Goal: Task Accomplishment & Management: Use online tool/utility

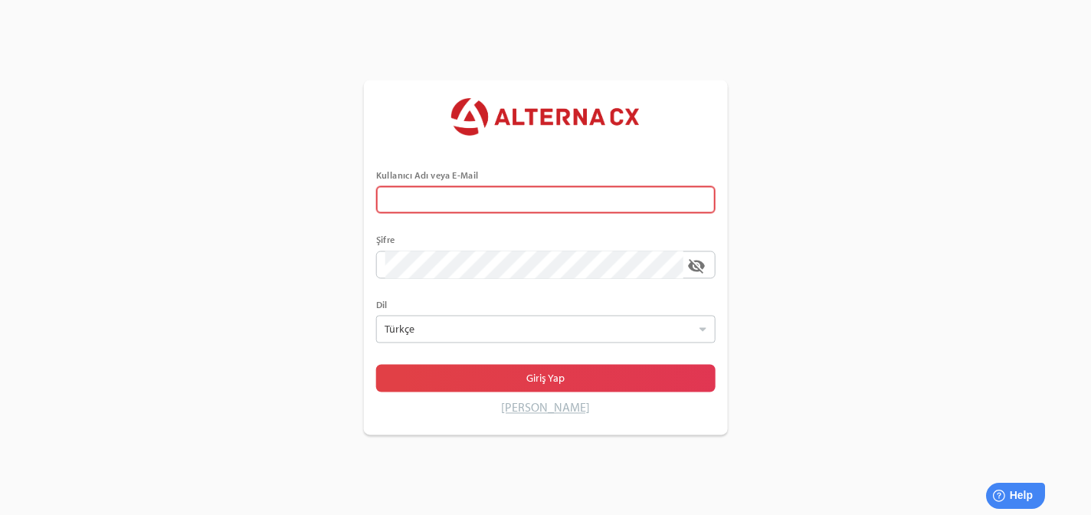
click at [398, 202] on input "text" at bounding box center [545, 200] width 321 height 28
click at [395, 202] on input "text" at bounding box center [545, 200] width 321 height 28
click at [545, 188] on input "error Kullanıcı Adı veya E-Mail alanı gereklidir" at bounding box center [534, 200] width 298 height 28
click at [541, 194] on input "error Kullanıcı Adı veya E-Mail alanı gereklidir" at bounding box center [534, 200] width 298 height 28
type input "******"
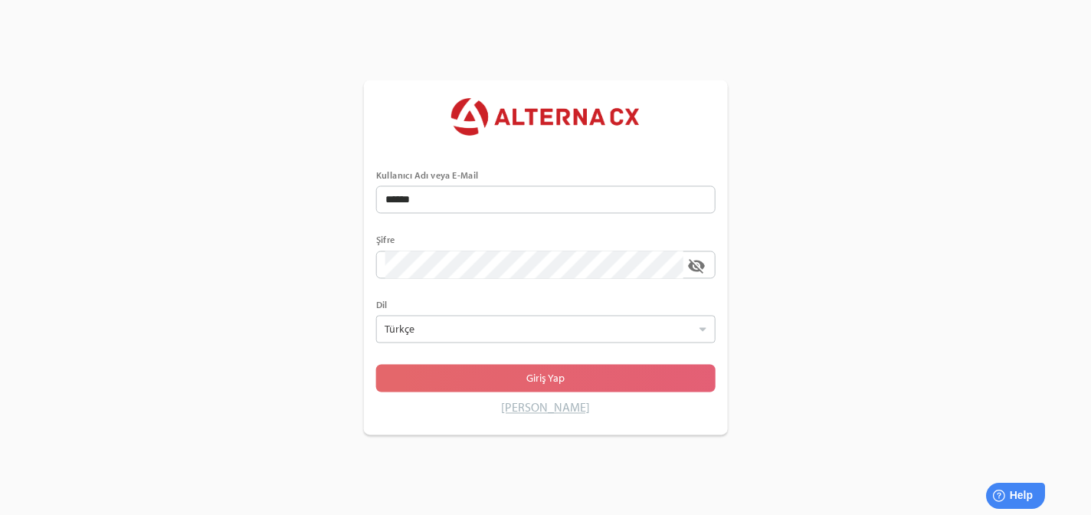
click at [472, 377] on span "Giriş Yap" at bounding box center [545, 378] width 315 height 21
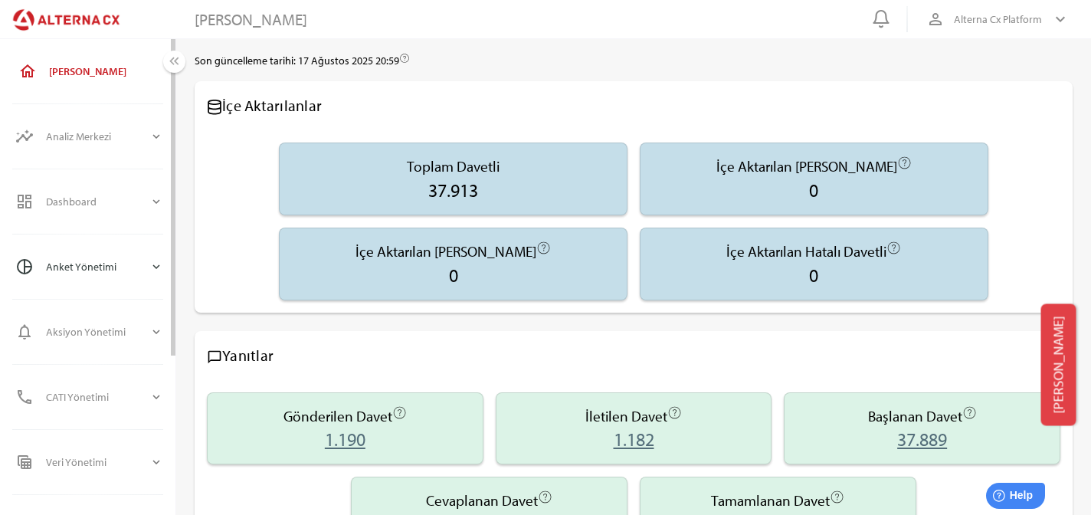
click at [89, 261] on div "Anket Yönetimi" at bounding box center [97, 266] width 103 height 37
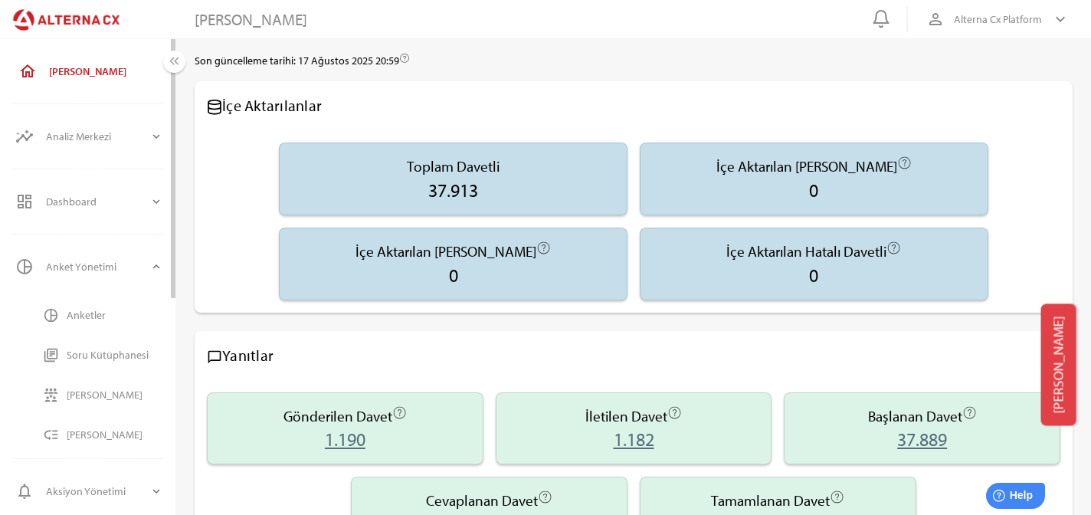
click at [94, 325] on div "Anketler" at bounding box center [115, 315] width 97 height 25
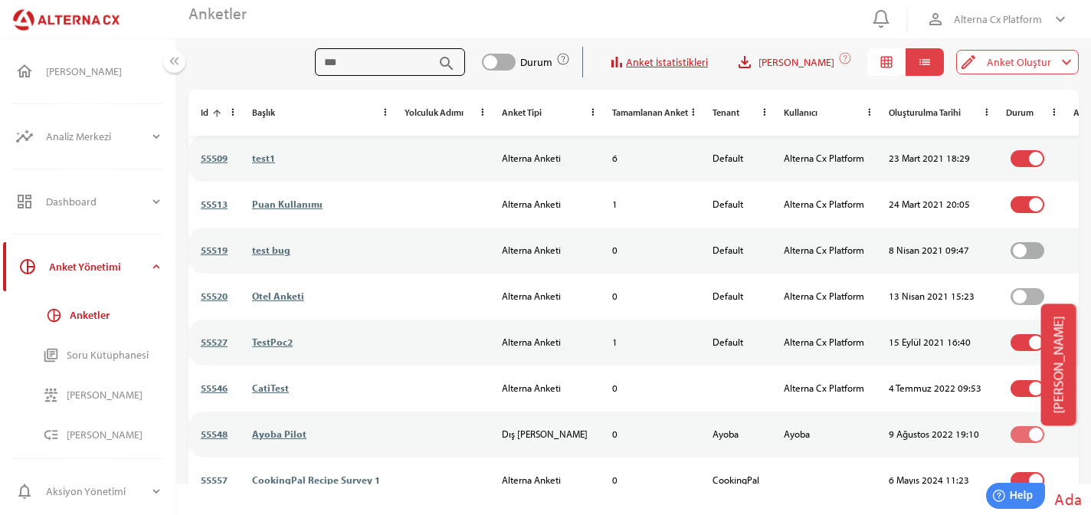
click at [433, 61] on input "search" at bounding box center [378, 62] width 109 height 28
click at [267, 163] on link "test1" at bounding box center [263, 158] width 23 height 12
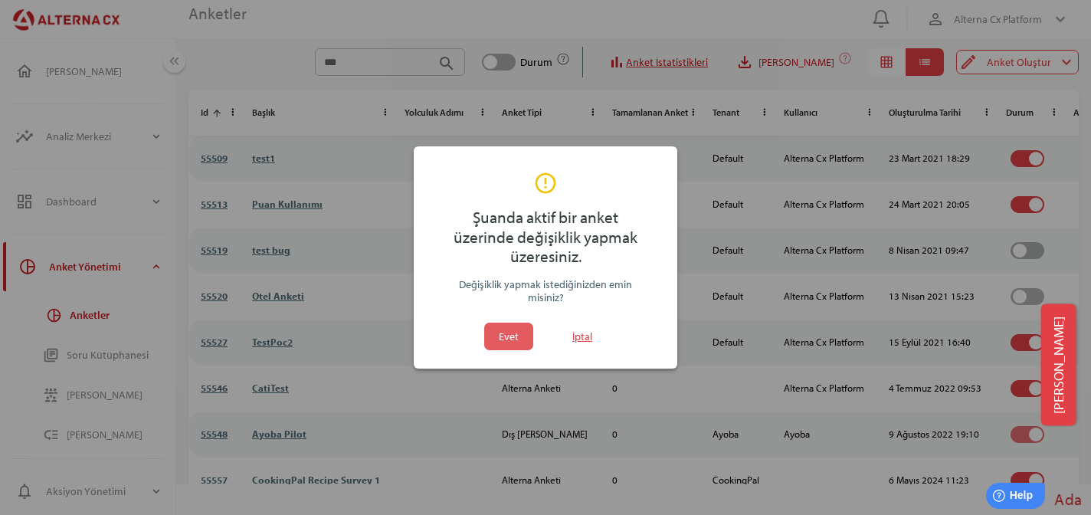
click at [497, 347] on span "Evet" at bounding box center [508, 337] width 37 height 28
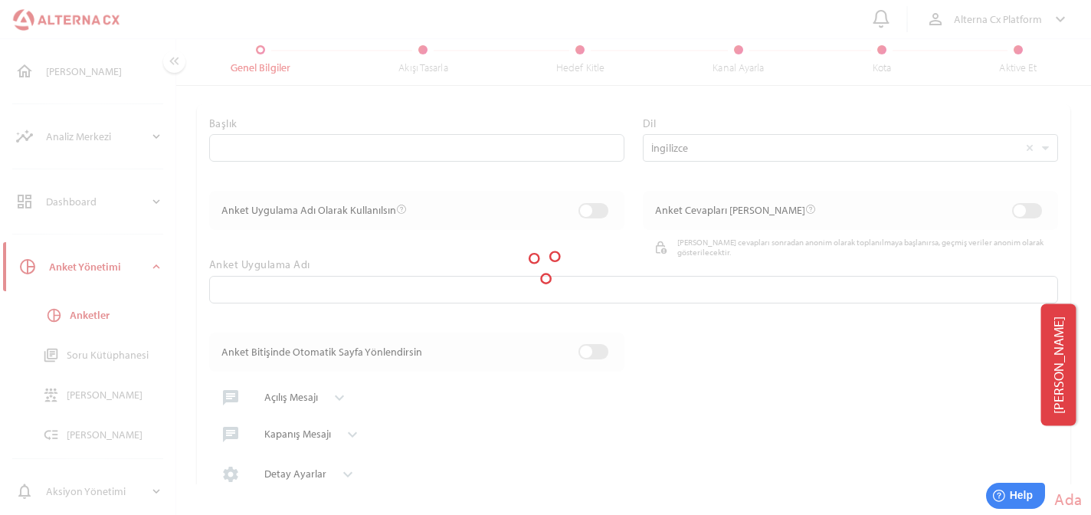
type input "*****"
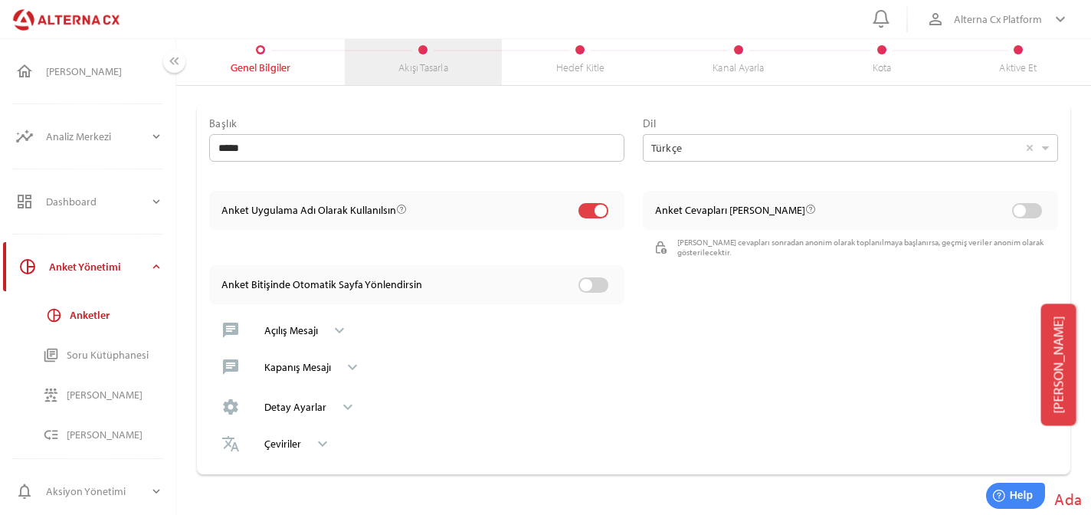
click at [426, 58] on div "Akışı Tasarla" at bounding box center [424, 59] width 158 height 51
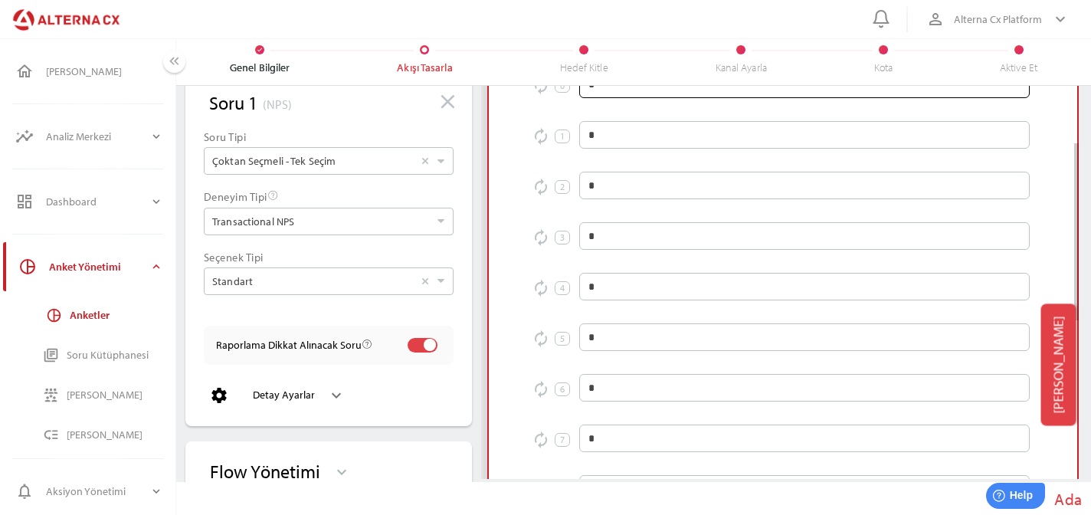
scroll to position [140, 0]
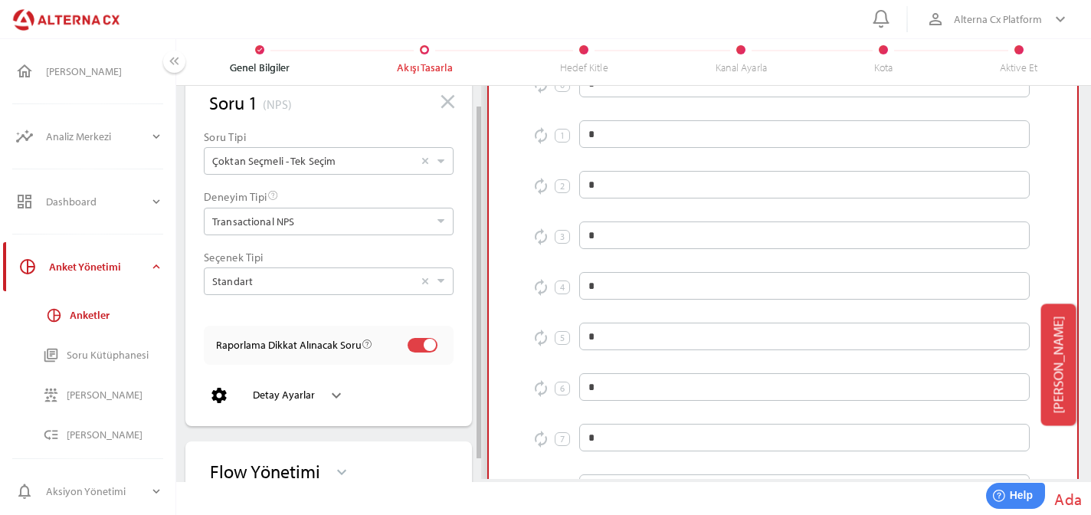
click at [338, 397] on icon "keyboard_arrow_down" at bounding box center [336, 395] width 18 height 18
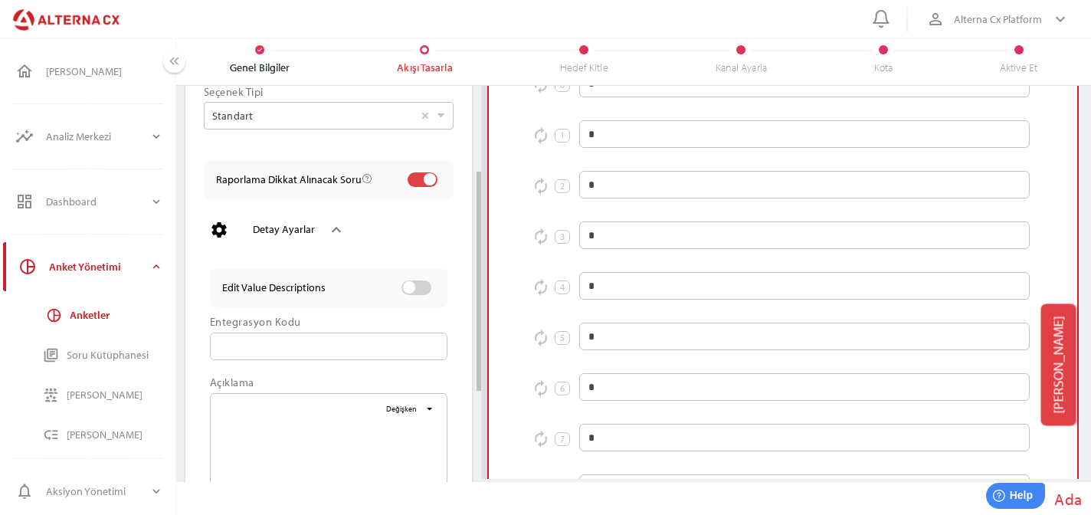
scroll to position [191, 0]
click at [431, 282] on div at bounding box center [417, 285] width 38 height 27
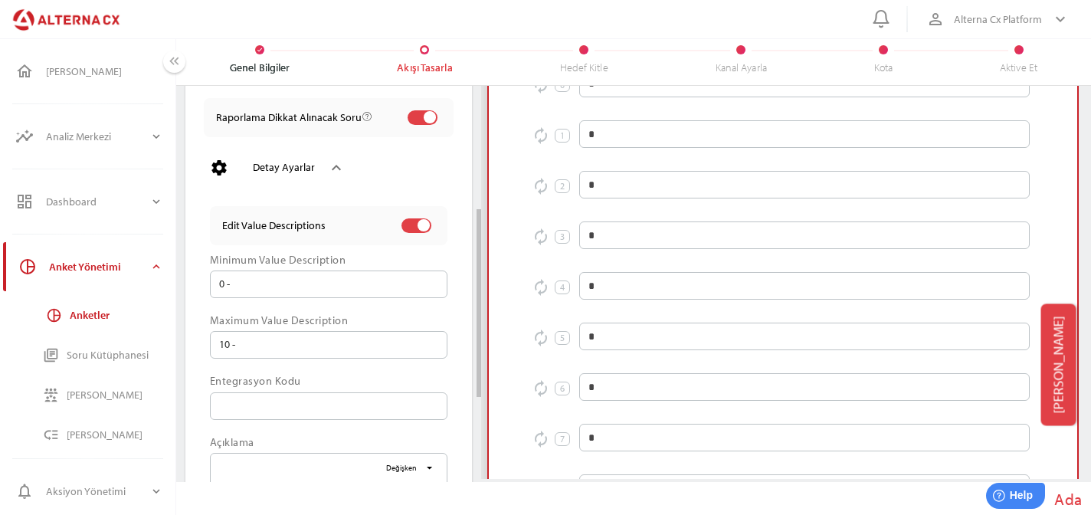
scroll to position [260, 0]
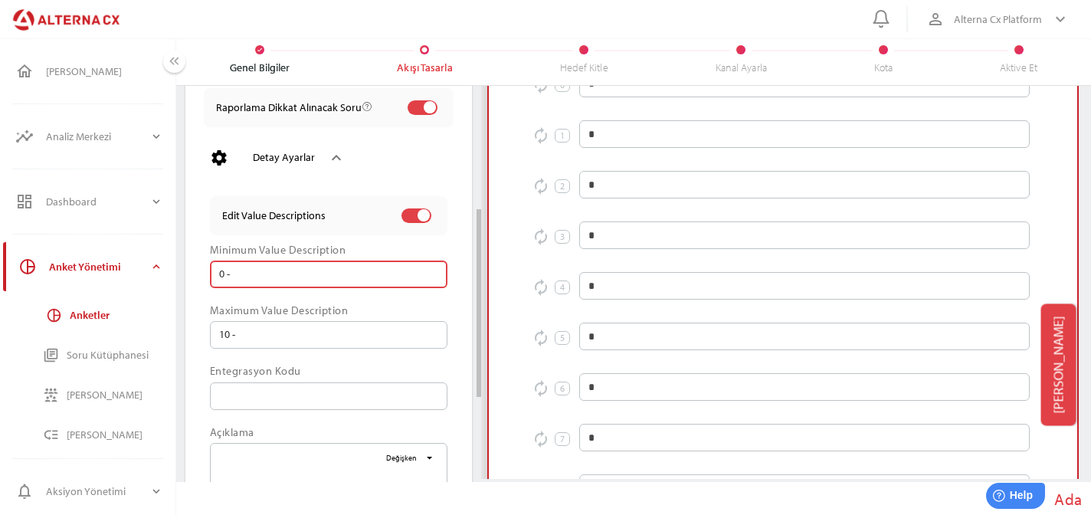
click at [283, 284] on input "0 -" at bounding box center [335, 274] width 205 height 28
click at [296, 340] on input "10 -" at bounding box center [338, 335] width 199 height 28
click at [262, 271] on input "0 -" at bounding box center [335, 274] width 205 height 28
type input "**********"
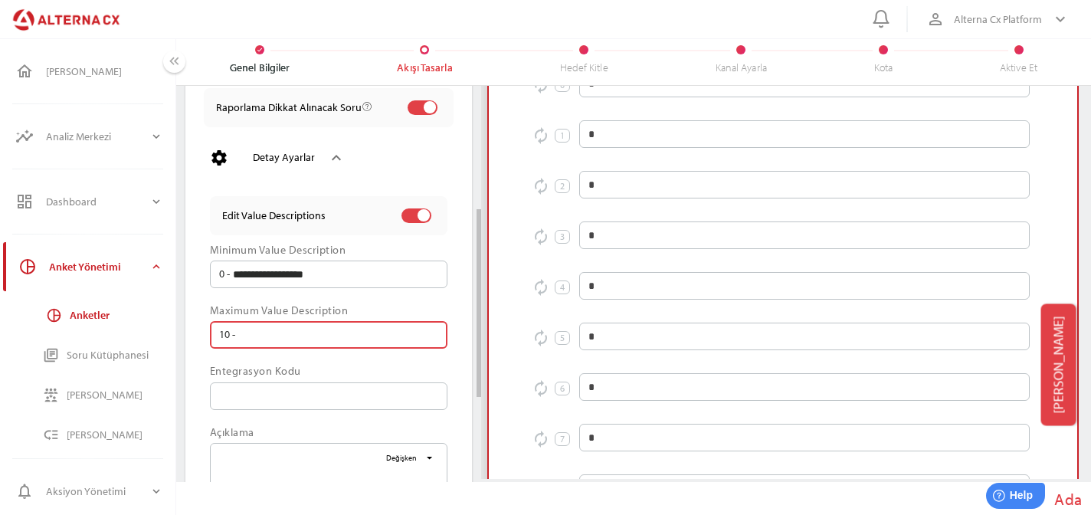
click at [274, 347] on input "10 -" at bounding box center [338, 335] width 199 height 28
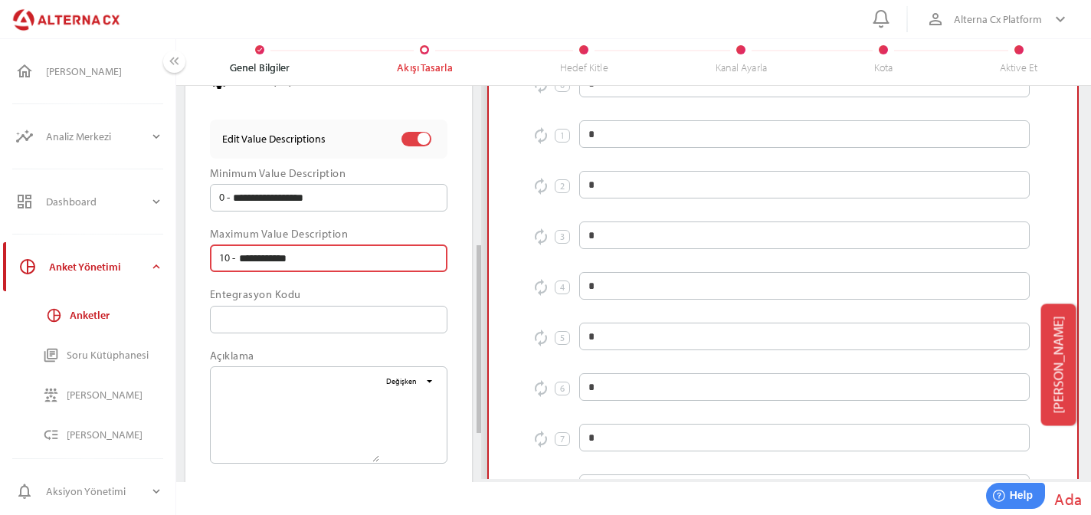
scroll to position [339, 0]
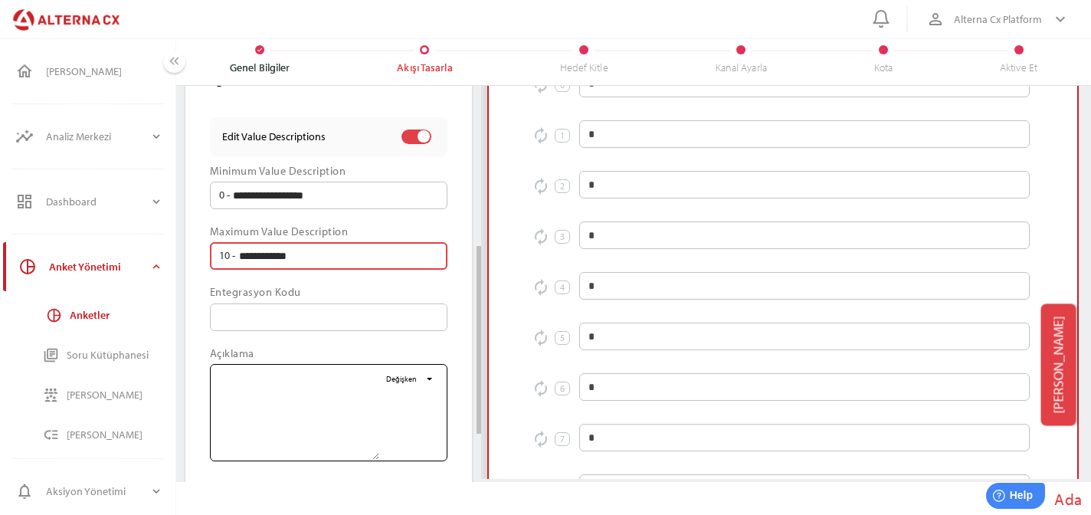
type input "**********"
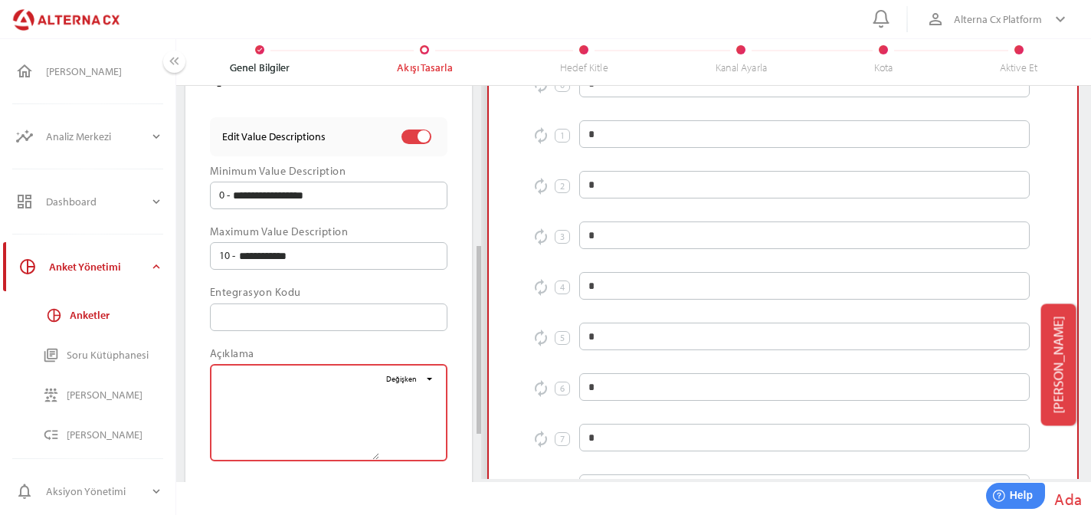
click at [341, 427] on textarea "Değişken arrow_drop_down" at bounding box center [299, 412] width 160 height 94
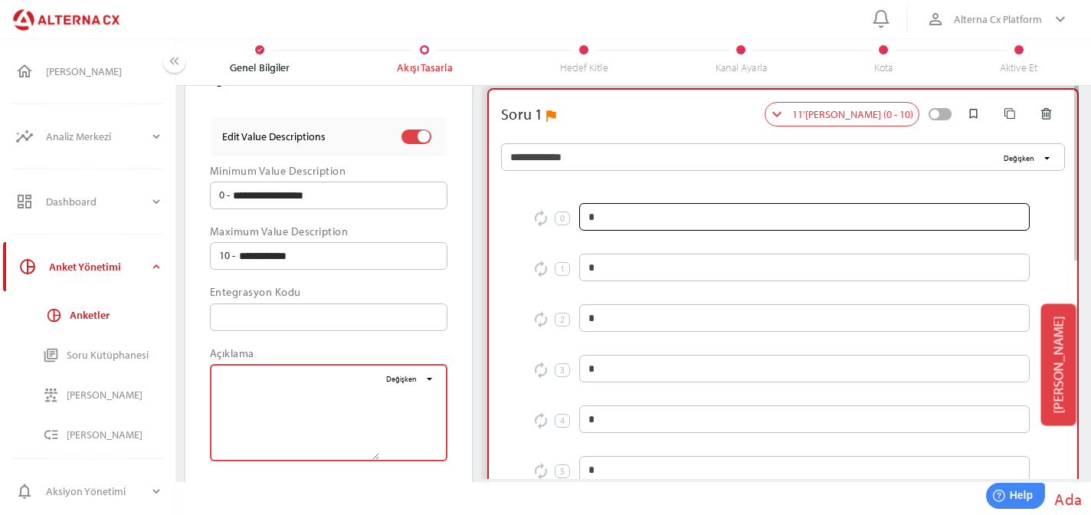
scroll to position [0, 0]
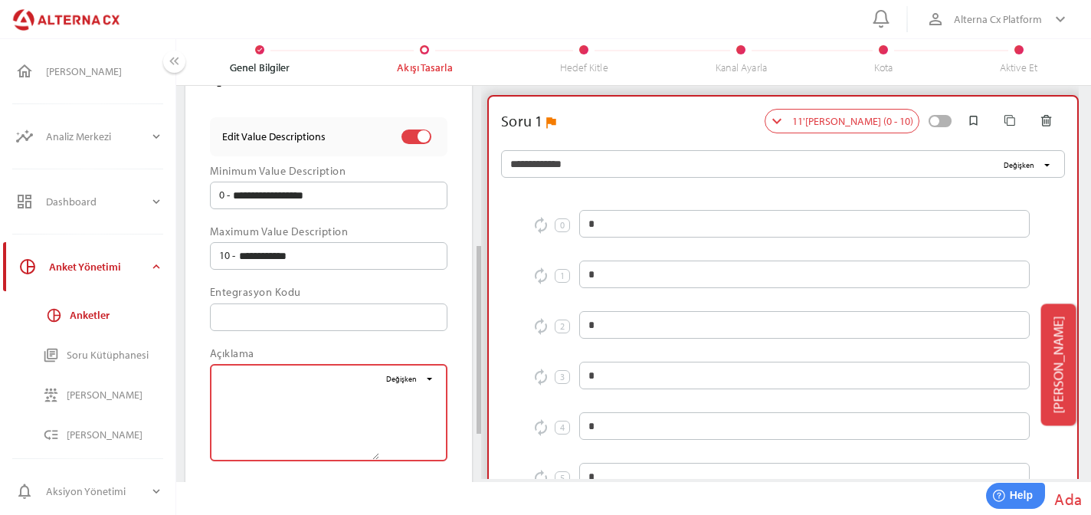
click at [290, 343] on div at bounding box center [328, 338] width 237 height 15
click at [290, 331] on input "text" at bounding box center [328, 317] width 219 height 28
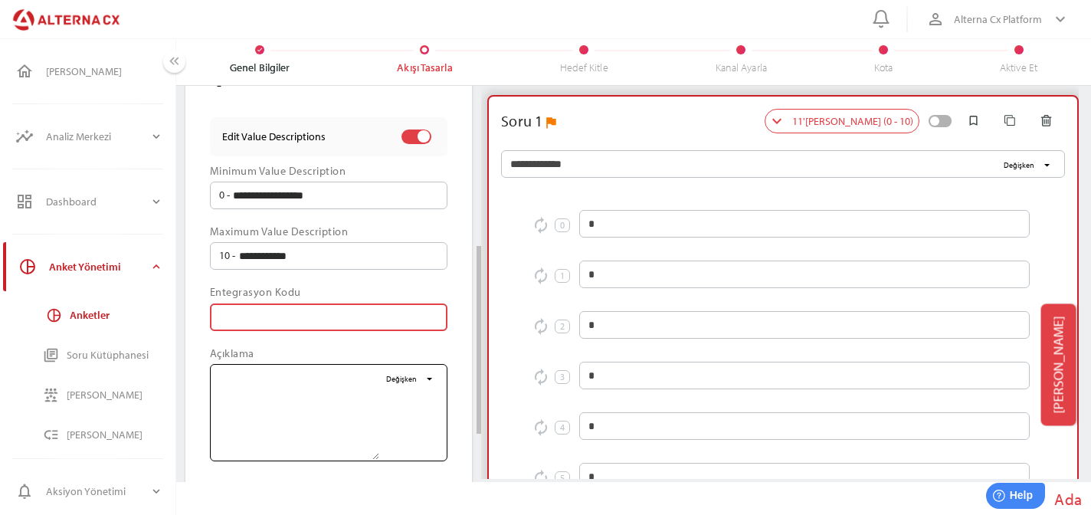
click at [300, 375] on textarea "Değişken arrow_drop_down" at bounding box center [299, 412] width 160 height 94
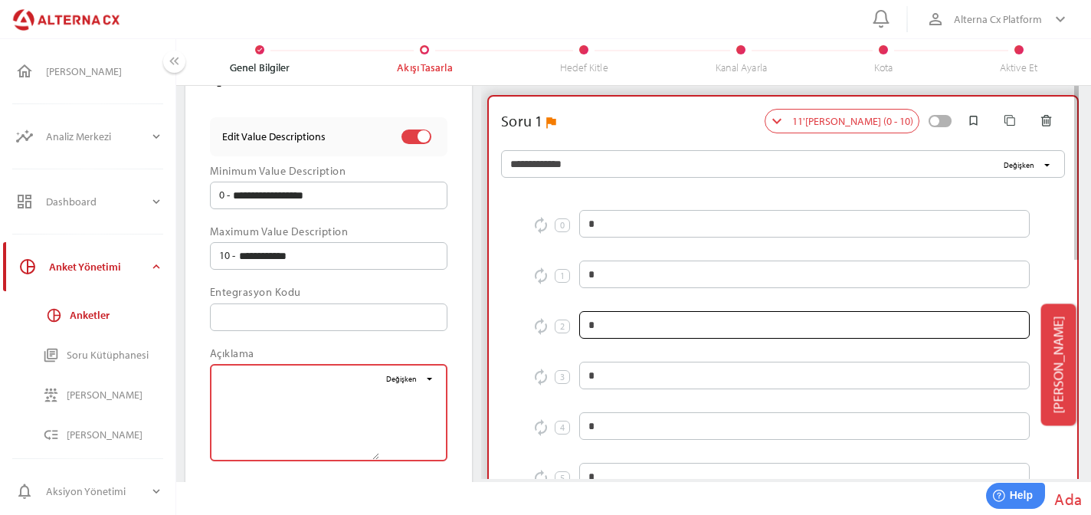
click at [768, 321] on input "*" at bounding box center [804, 325] width 432 height 28
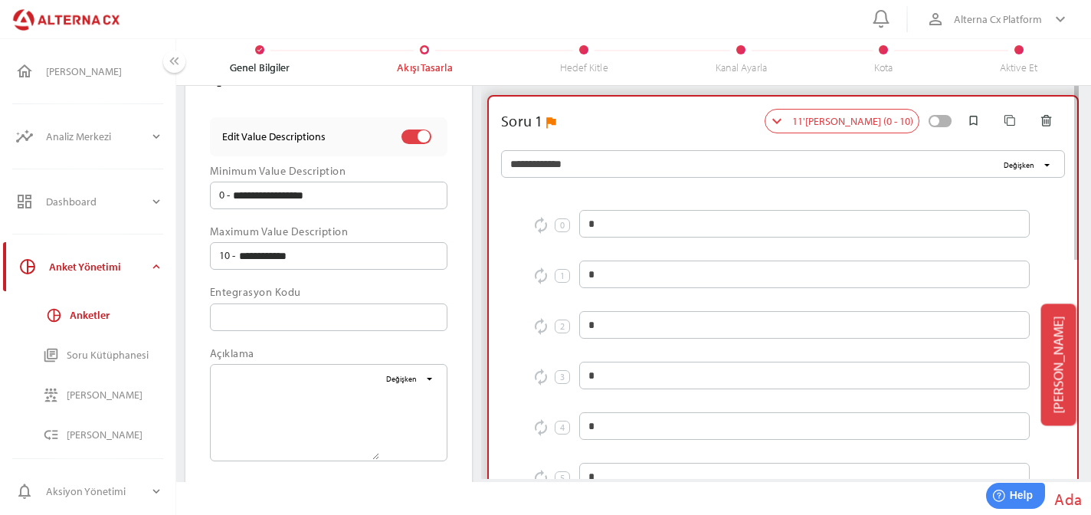
click at [788, 343] on div at bounding box center [804, 349] width 450 height 15
click at [788, 339] on input "*" at bounding box center [804, 325] width 432 height 28
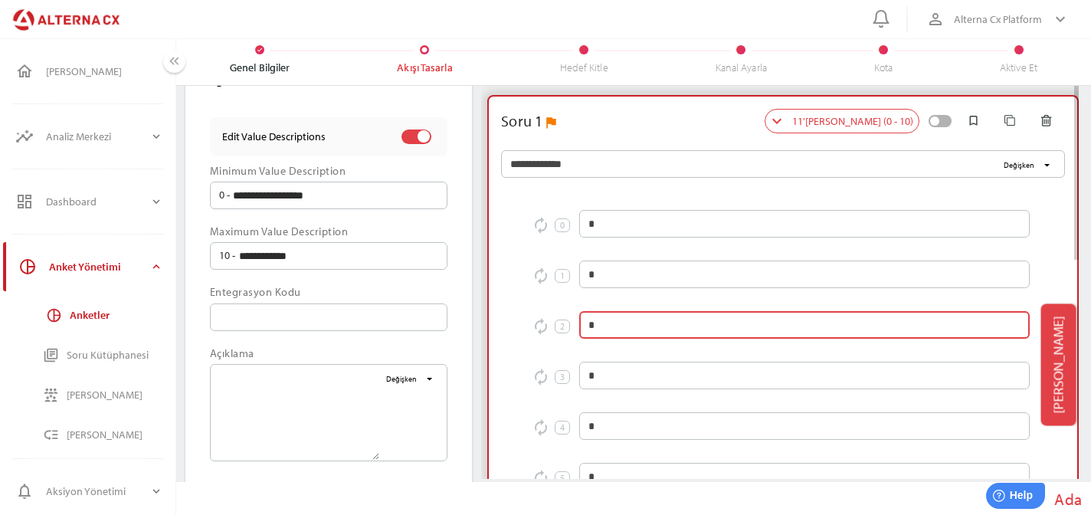
click at [775, 327] on input "*" at bounding box center [804, 325] width 432 height 28
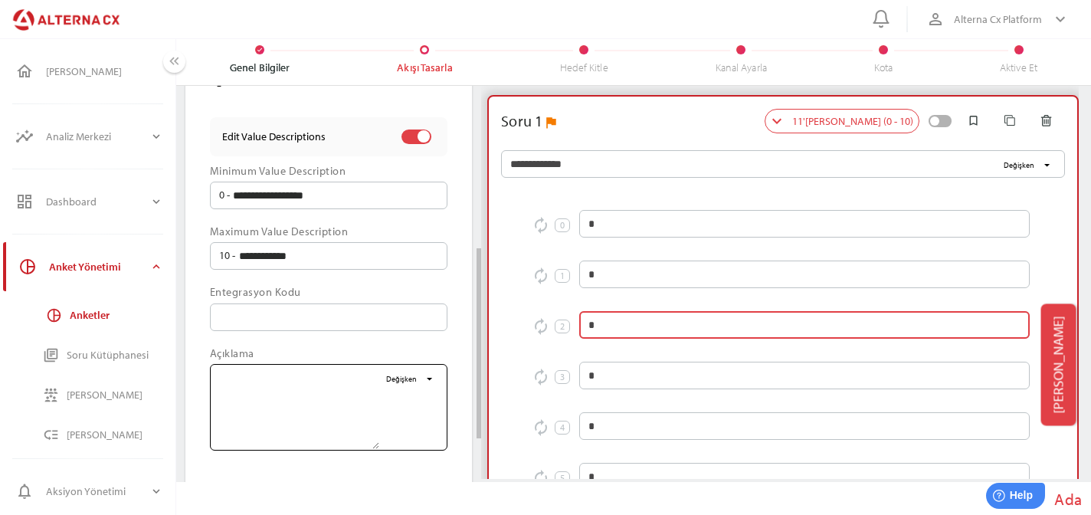
drag, startPoint x: 378, startPoint y: 456, endPoint x: 372, endPoint y: 444, distance: 13.4
click at [374, 444] on textarea "Değişken arrow_drop_down" at bounding box center [299, 407] width 160 height 84
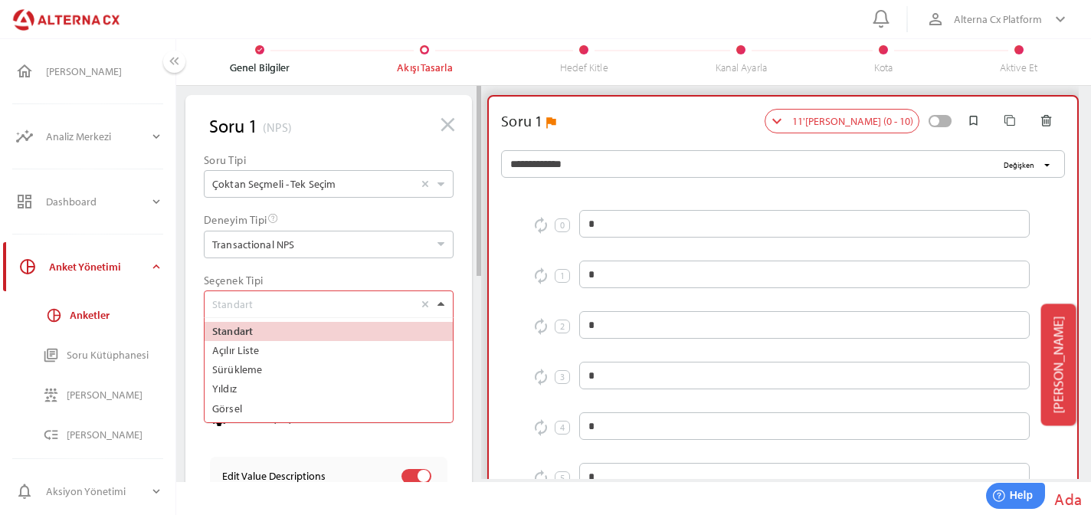
click at [446, 312] on div at bounding box center [441, 304] width 16 height 26
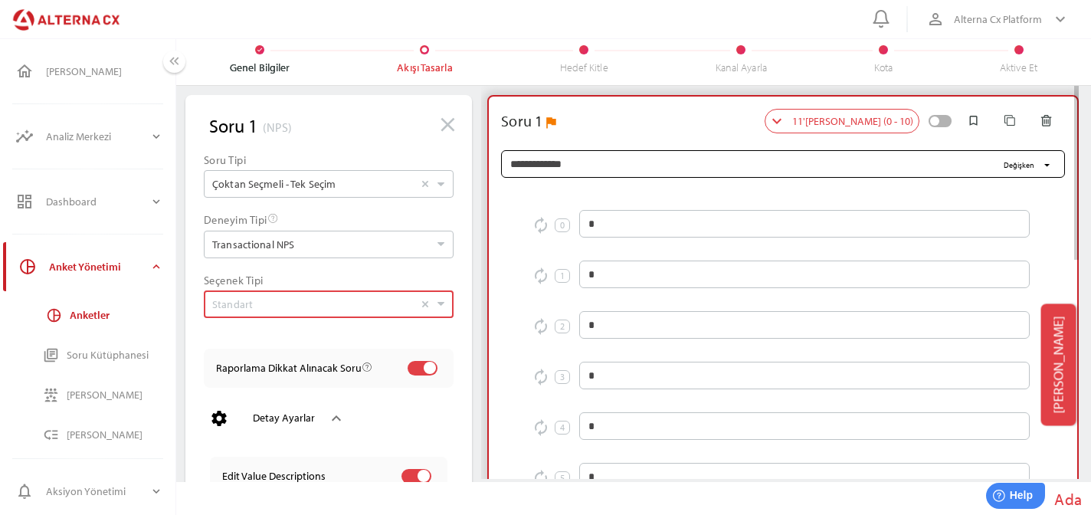
click at [1037, 152] on div "Değişken arrow_drop_down" at bounding box center [1026, 165] width 59 height 31
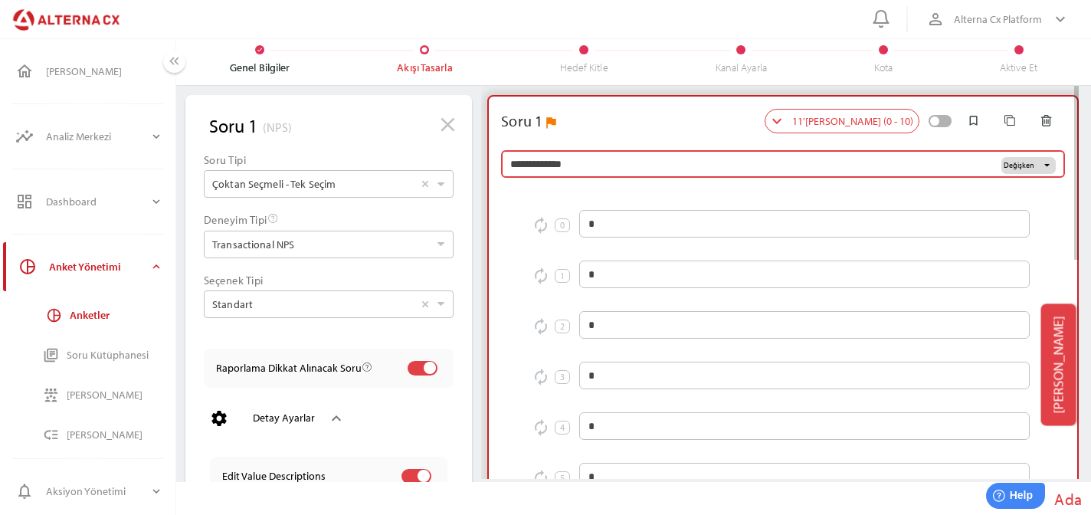
click at [1033, 163] on span "Değişken" at bounding box center [1019, 165] width 31 height 13
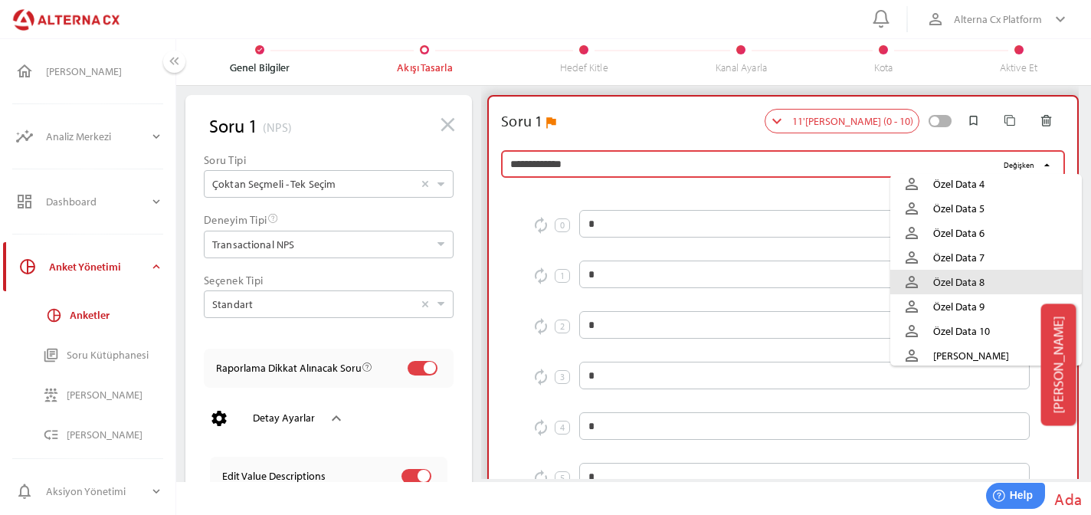
scroll to position [186, 0]
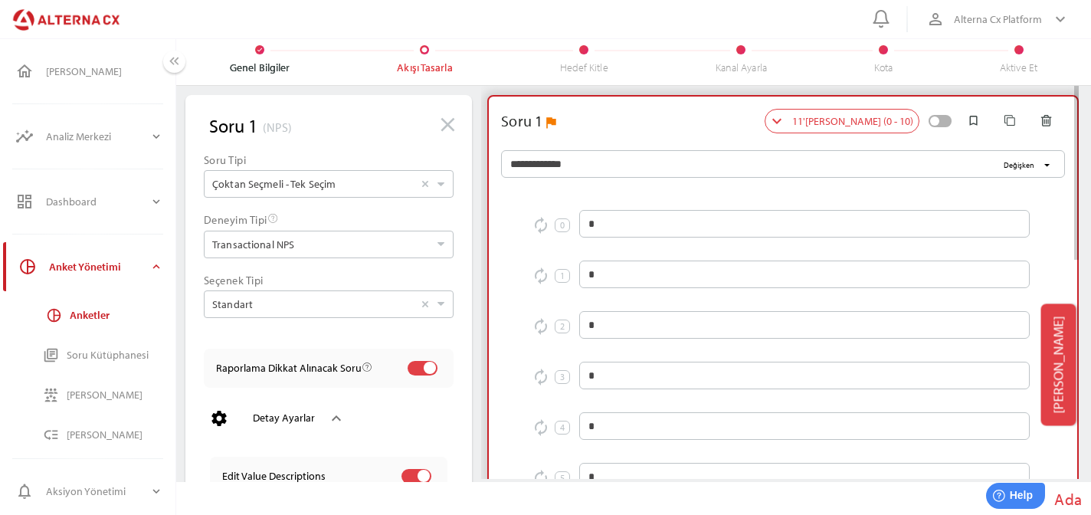
click at [762, 131] on div at bounding box center [661, 121] width 207 height 25
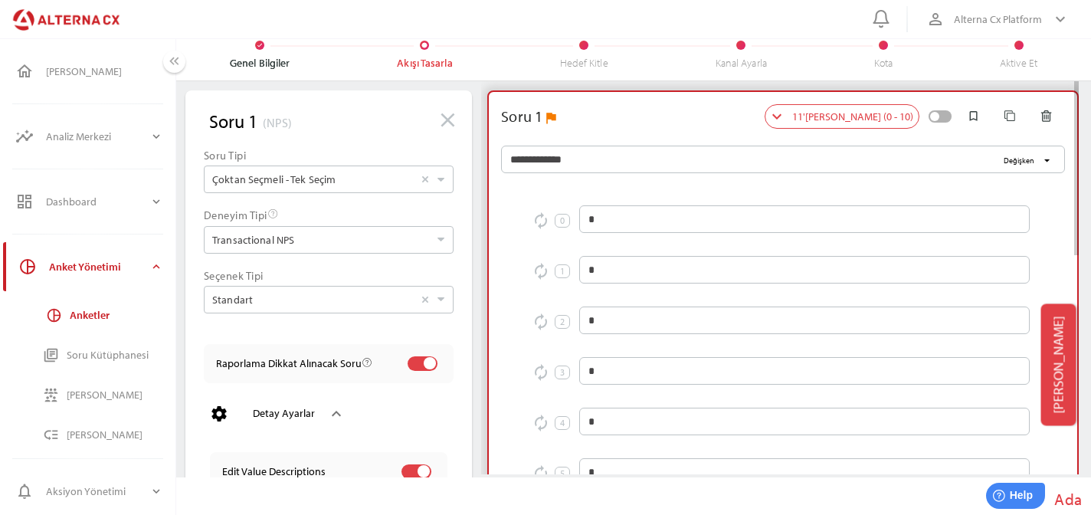
scroll to position [6, 0]
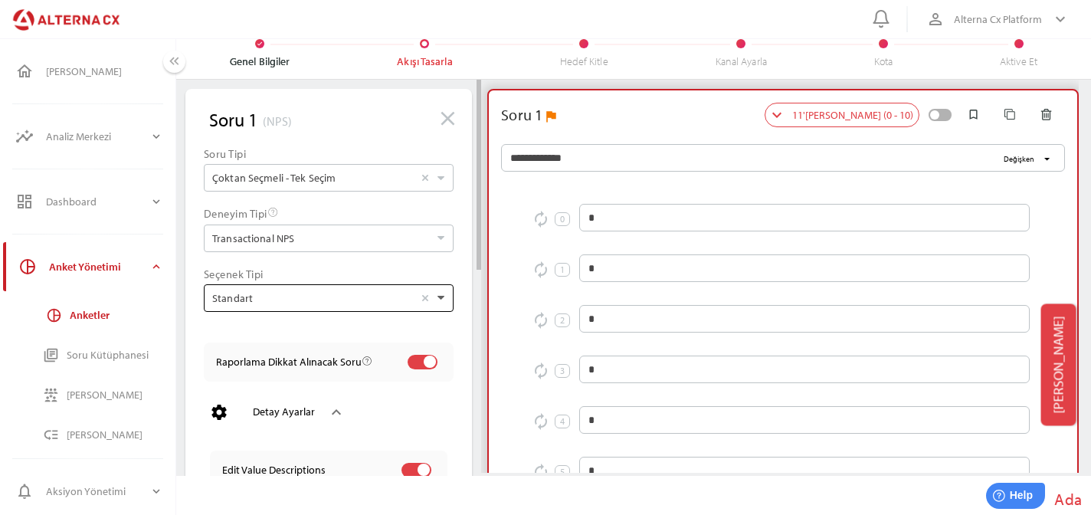
click at [439, 300] on icon at bounding box center [440, 297] width 7 height 7
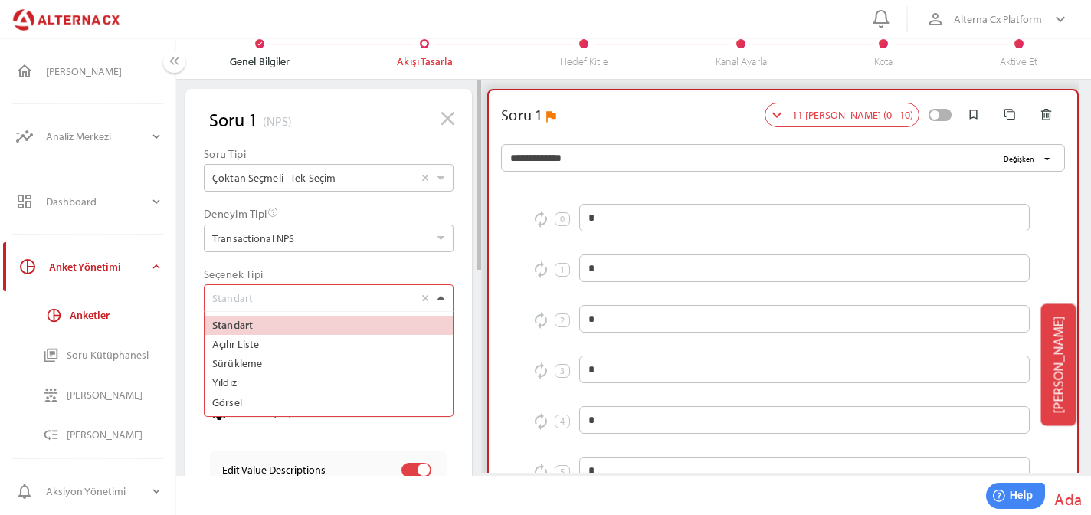
scroll to position [104, 248]
